Goal: Task Accomplishment & Management: Use online tool/utility

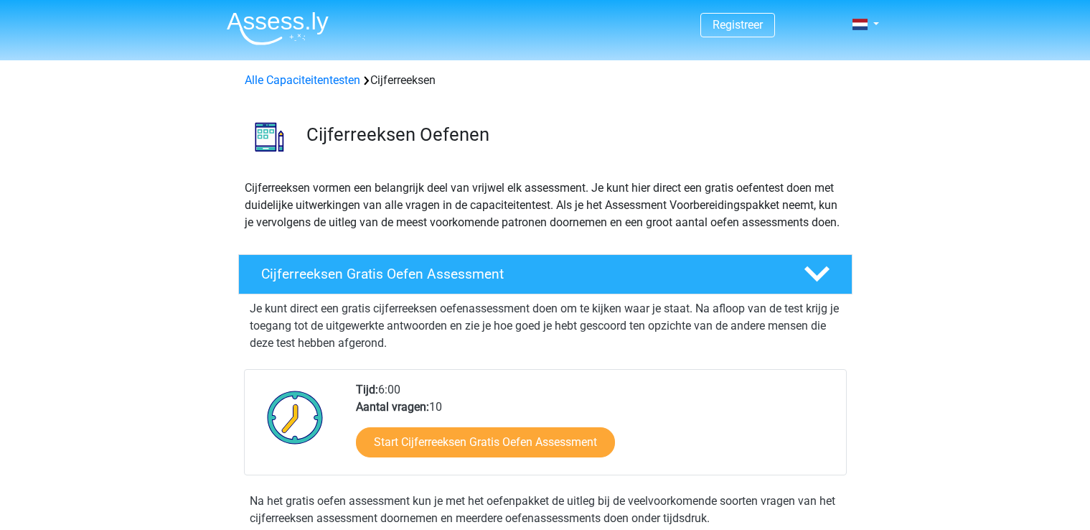
scroll to position [187, 0]
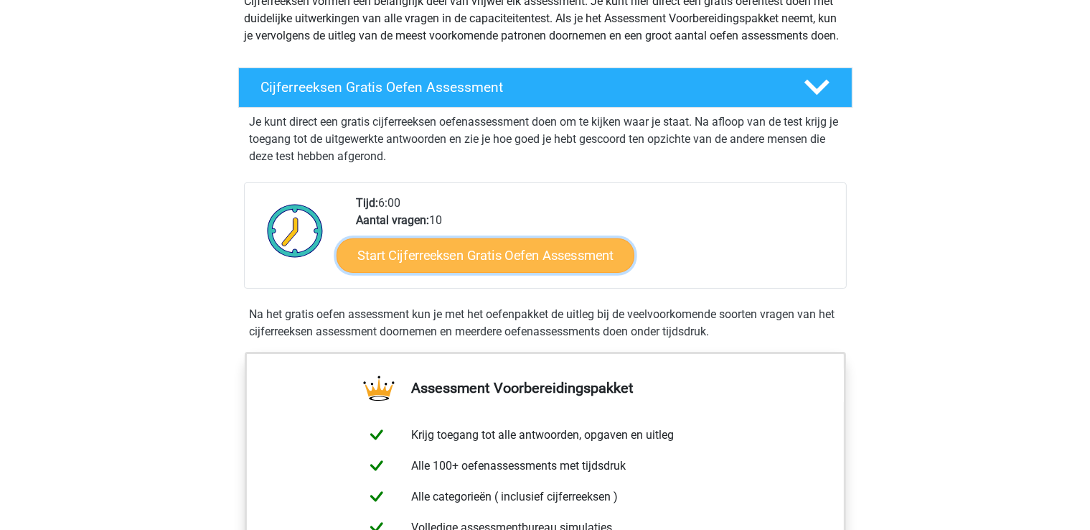
drag, startPoint x: 0, startPoint y: 0, endPoint x: 466, endPoint y: 273, distance: 540.2
click at [466, 272] on link "Start Cijferreeksen Gratis Oefen Assessment" at bounding box center [486, 255] width 298 height 34
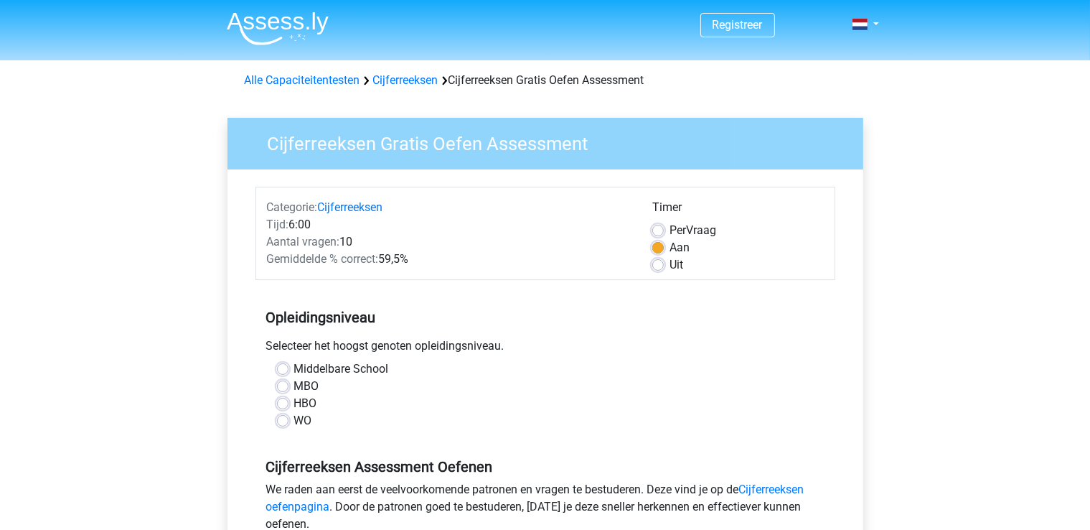
click at [294, 400] on label "HBO" at bounding box center [305, 403] width 23 height 17
click at [279, 400] on input "HBO" at bounding box center [282, 402] width 11 height 14
radio input "true"
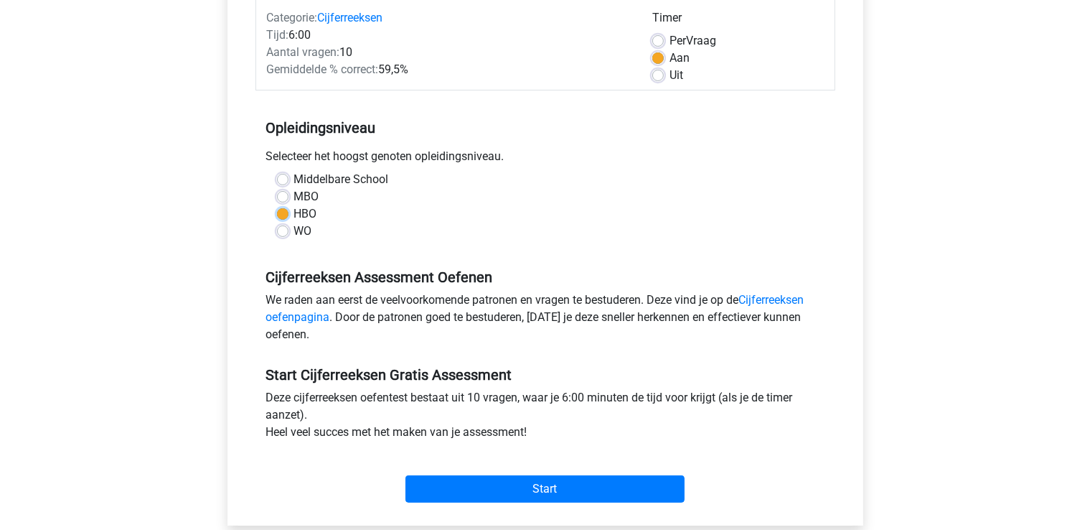
scroll to position [195, 0]
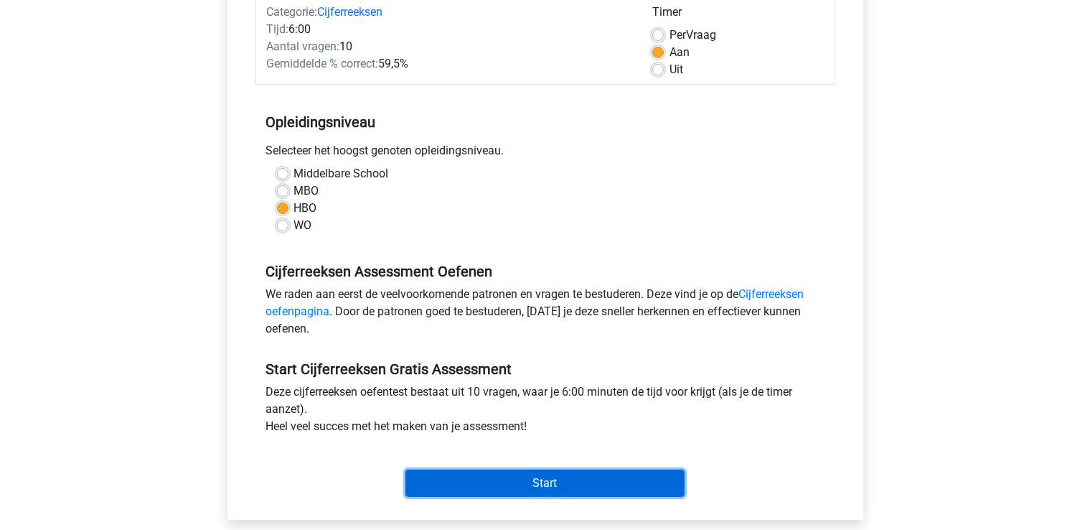
click at [480, 480] on input "Start" at bounding box center [545, 482] width 279 height 27
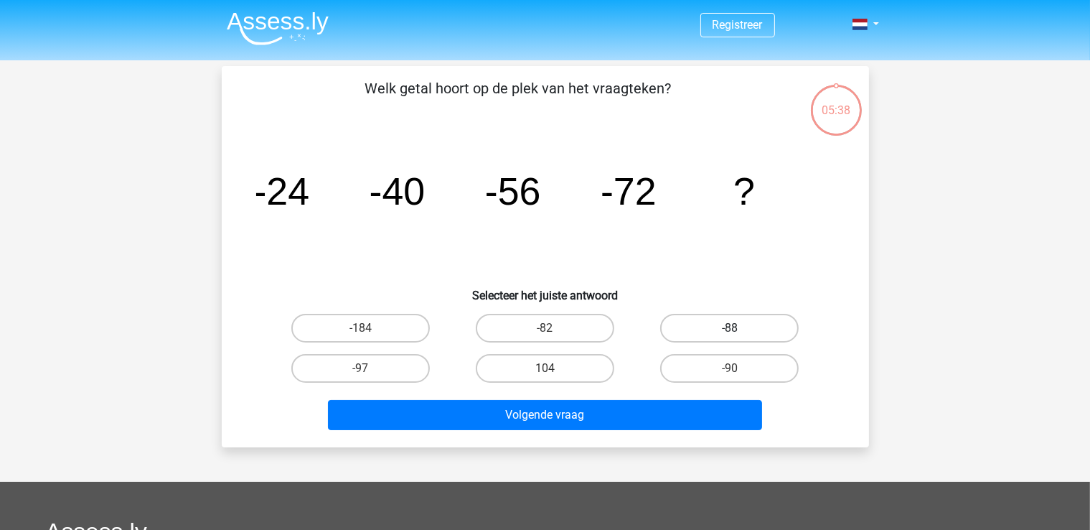
drag, startPoint x: 697, startPoint y: 331, endPoint x: 665, endPoint y: 319, distance: 33.6
click at [665, 319] on label "-88" at bounding box center [729, 328] width 139 height 29
click at [730, 328] on input "-88" at bounding box center [734, 332] width 9 height 9
radio input "true"
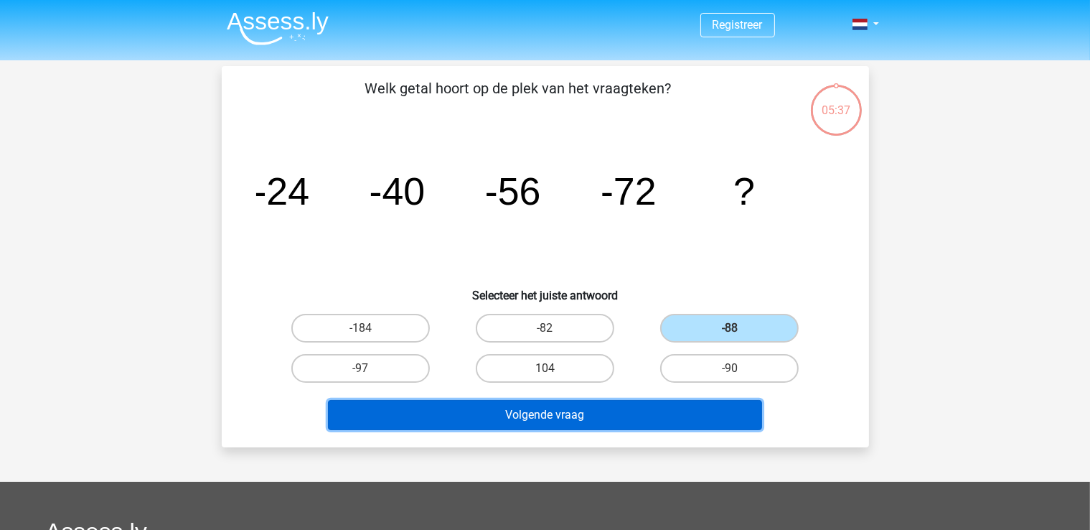
click at [579, 410] on button "Volgende vraag" at bounding box center [545, 415] width 434 height 30
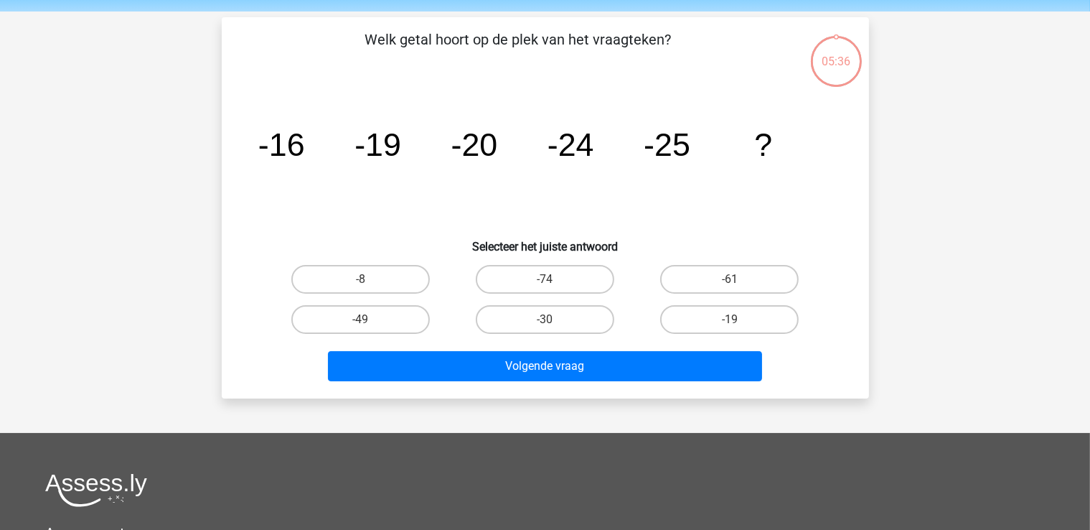
scroll to position [66, 0]
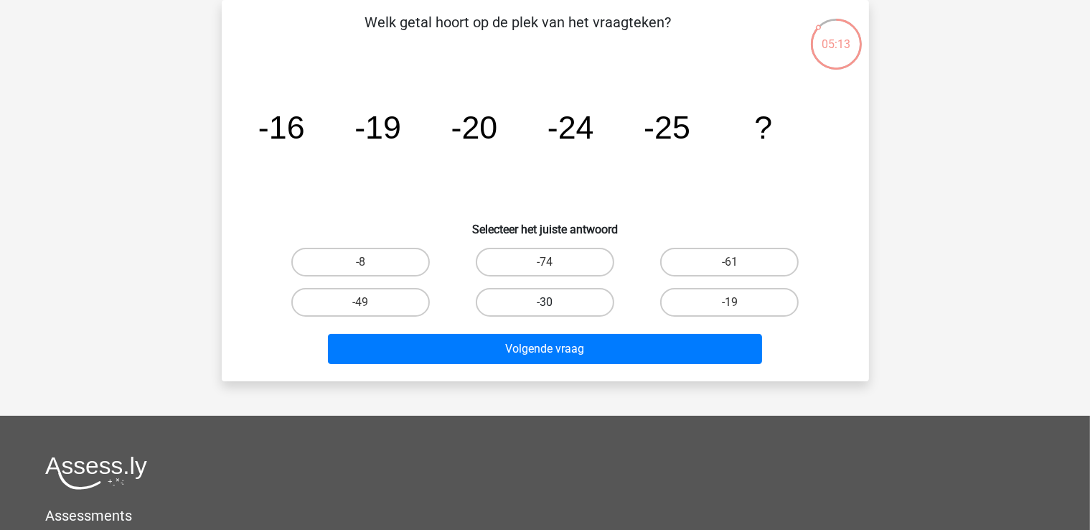
click at [520, 300] on label "-30" at bounding box center [545, 302] width 139 height 29
click at [545, 302] on input "-30" at bounding box center [549, 306] width 9 height 9
radio input "true"
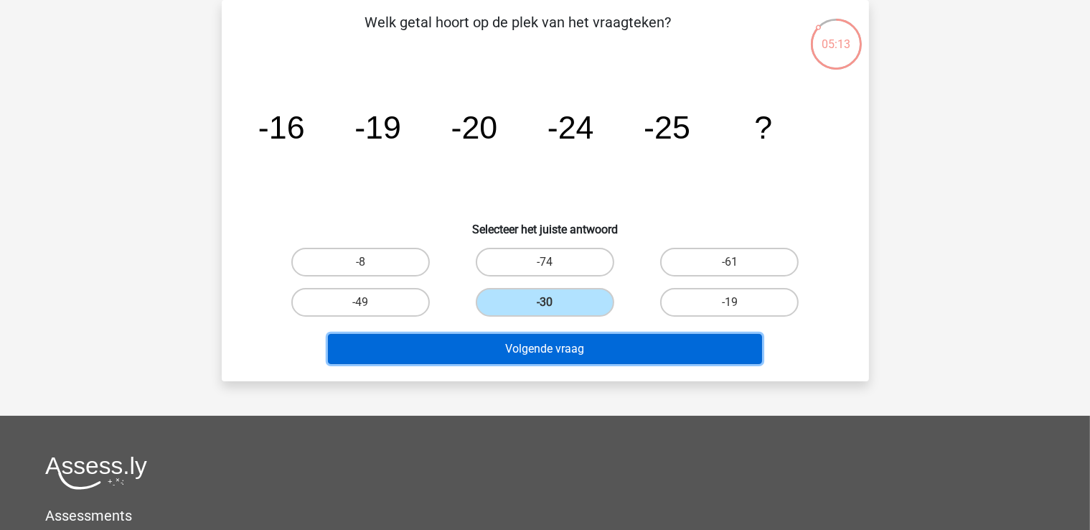
click at [535, 344] on button "Volgende vraag" at bounding box center [545, 349] width 434 height 30
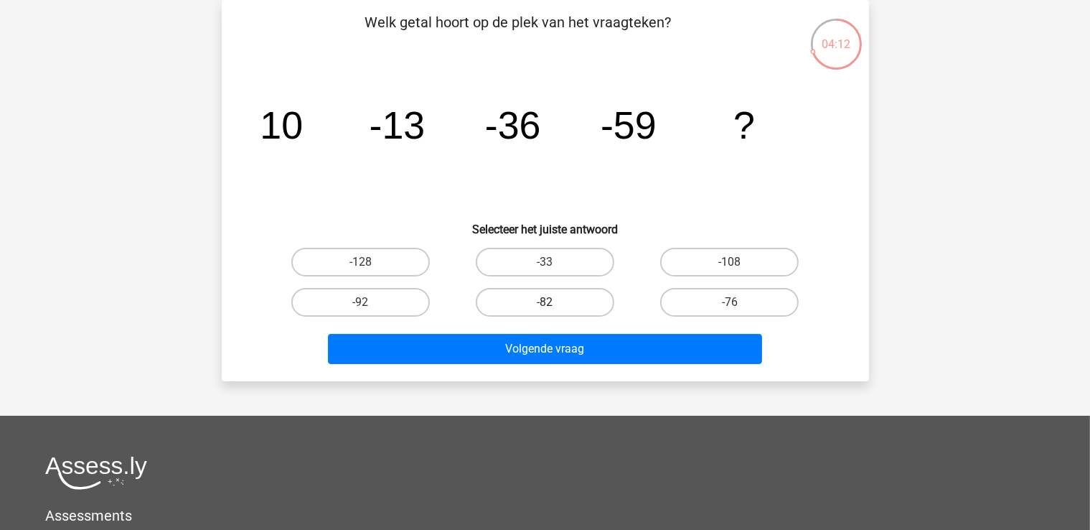
click at [560, 305] on label "-82" at bounding box center [545, 302] width 139 height 29
click at [554, 305] on input "-82" at bounding box center [549, 306] width 9 height 9
radio input "true"
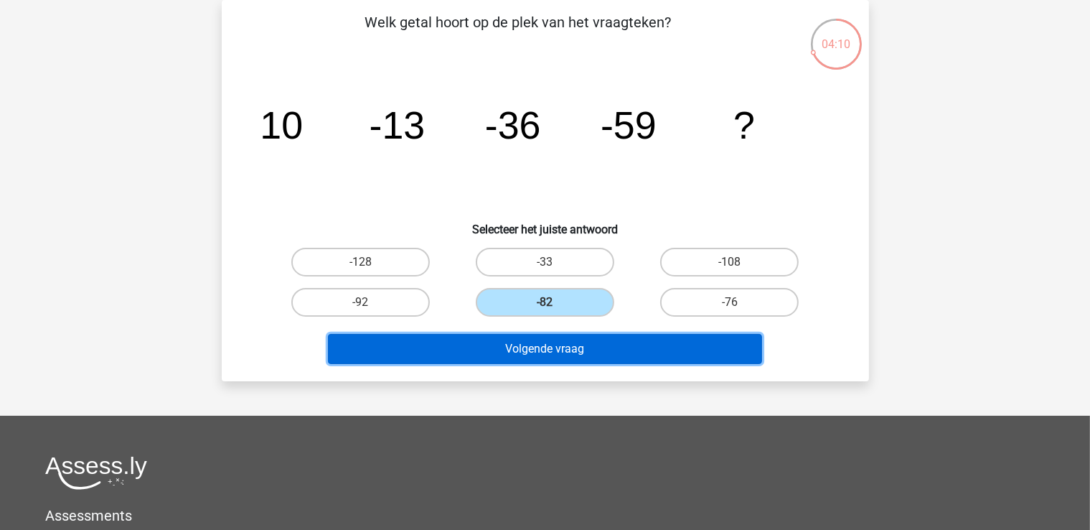
drag, startPoint x: 543, startPoint y: 345, endPoint x: 497, endPoint y: 345, distance: 45.9
click at [497, 345] on button "Volgende vraag" at bounding box center [545, 349] width 434 height 30
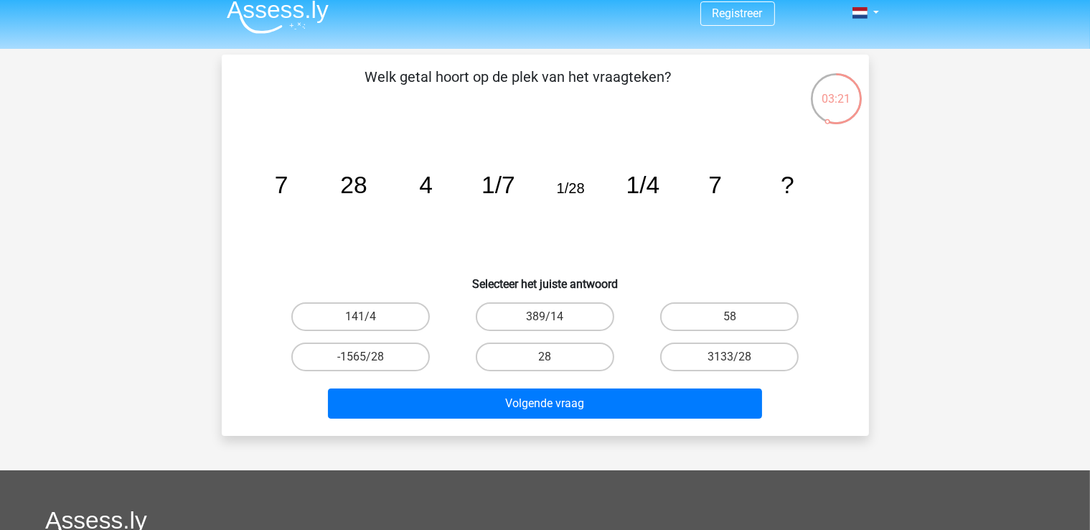
scroll to position [0, 0]
